Goal: Find specific page/section: Find specific page/section

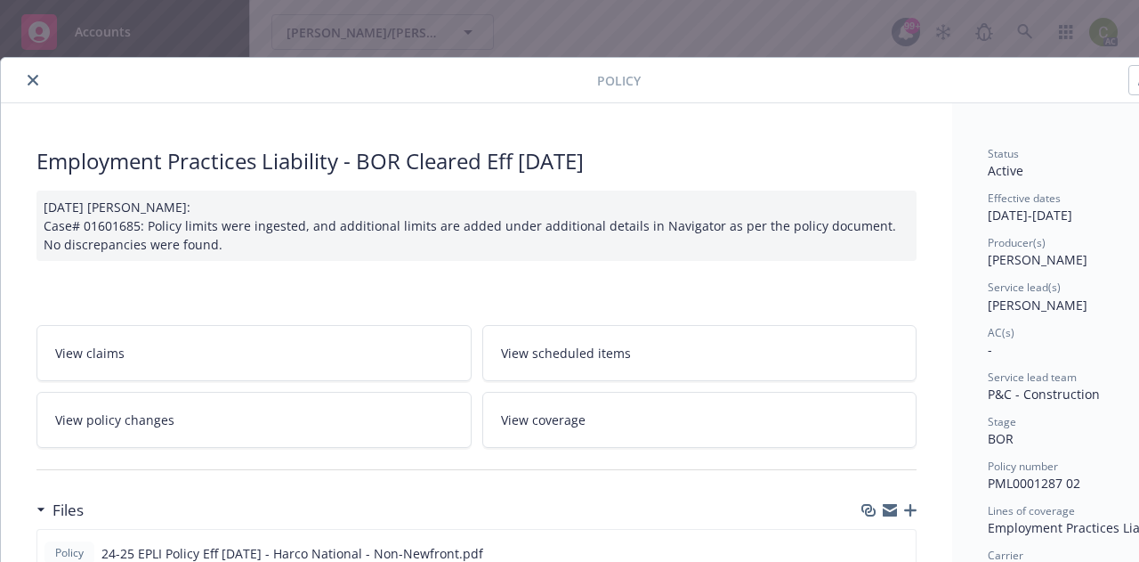
click at [29, 94] on div "Policy" at bounding box center [612, 80] width 1222 height 45
click at [30, 77] on icon "close" at bounding box center [33, 80] width 11 height 11
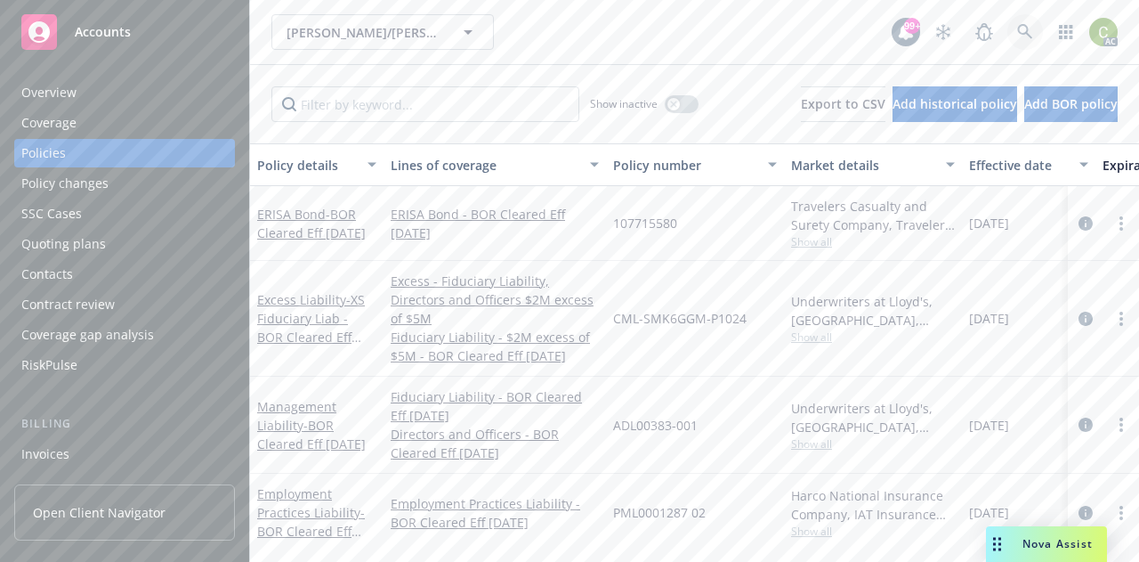
click at [1026, 30] on icon at bounding box center [1025, 32] width 16 height 16
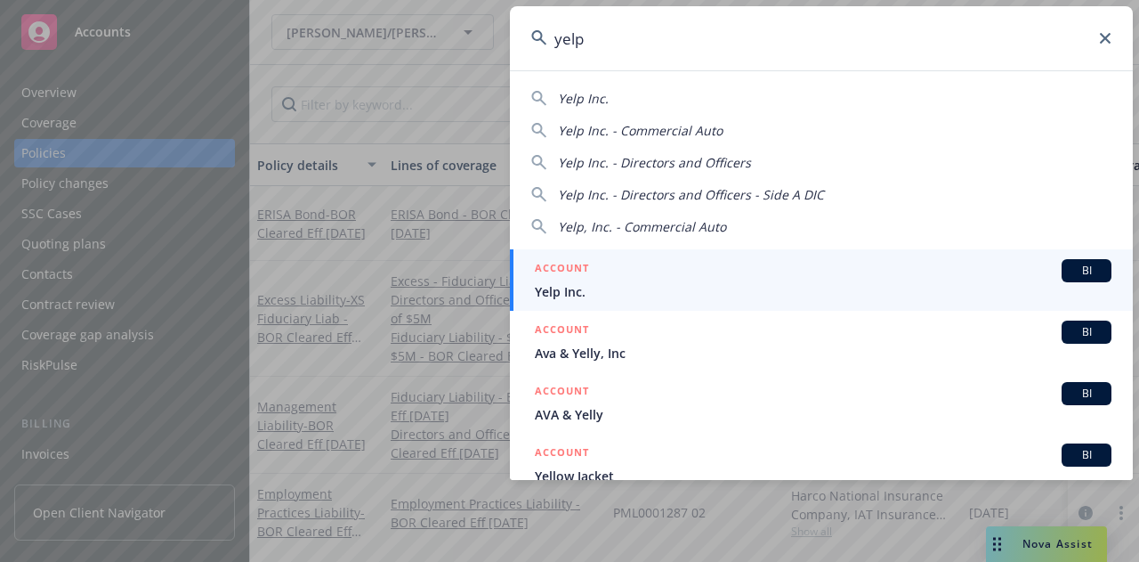
type input "yelp"
click at [598, 298] on span "Yelp Inc." at bounding box center [823, 291] width 577 height 19
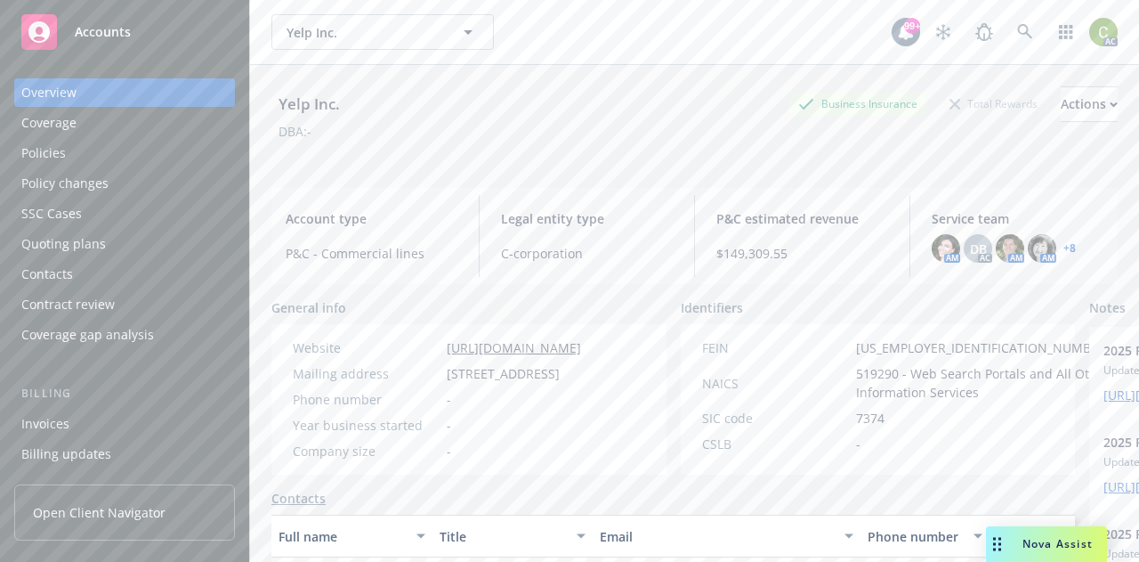
click at [93, 150] on div "Policies" at bounding box center [124, 153] width 206 height 28
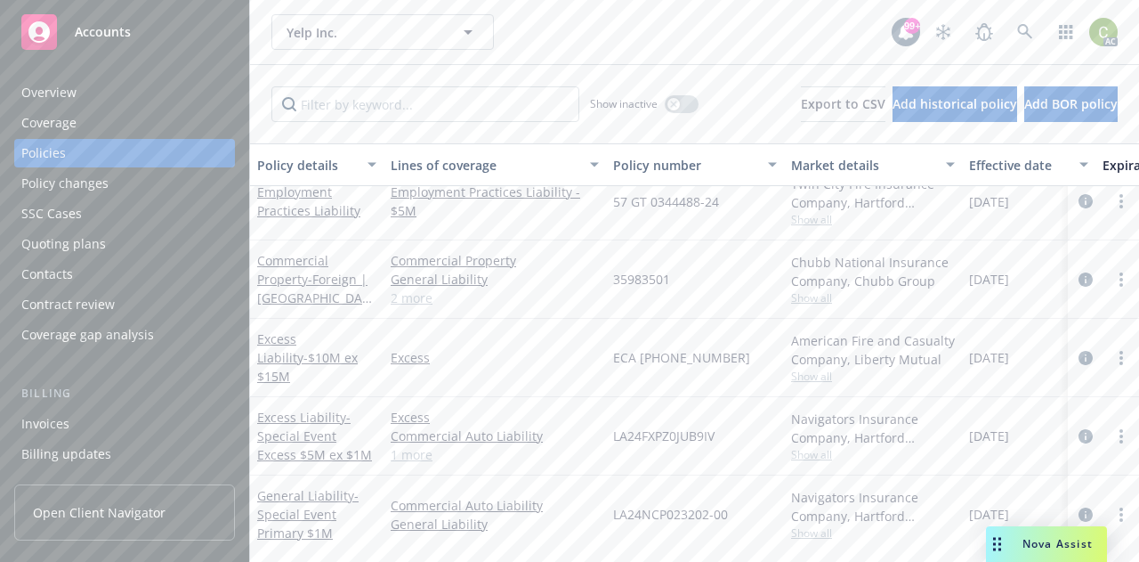
scroll to position [801, 0]
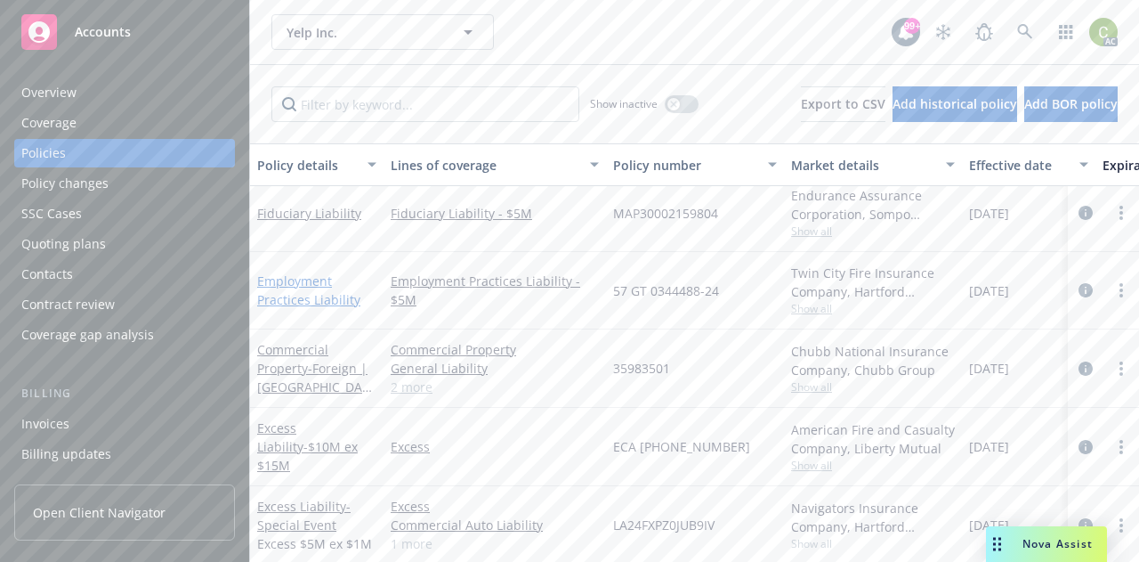
click at [266, 279] on link "Employment Practices Liability" at bounding box center [308, 290] width 103 height 36
